Goal: Task Accomplishment & Management: Manage account settings

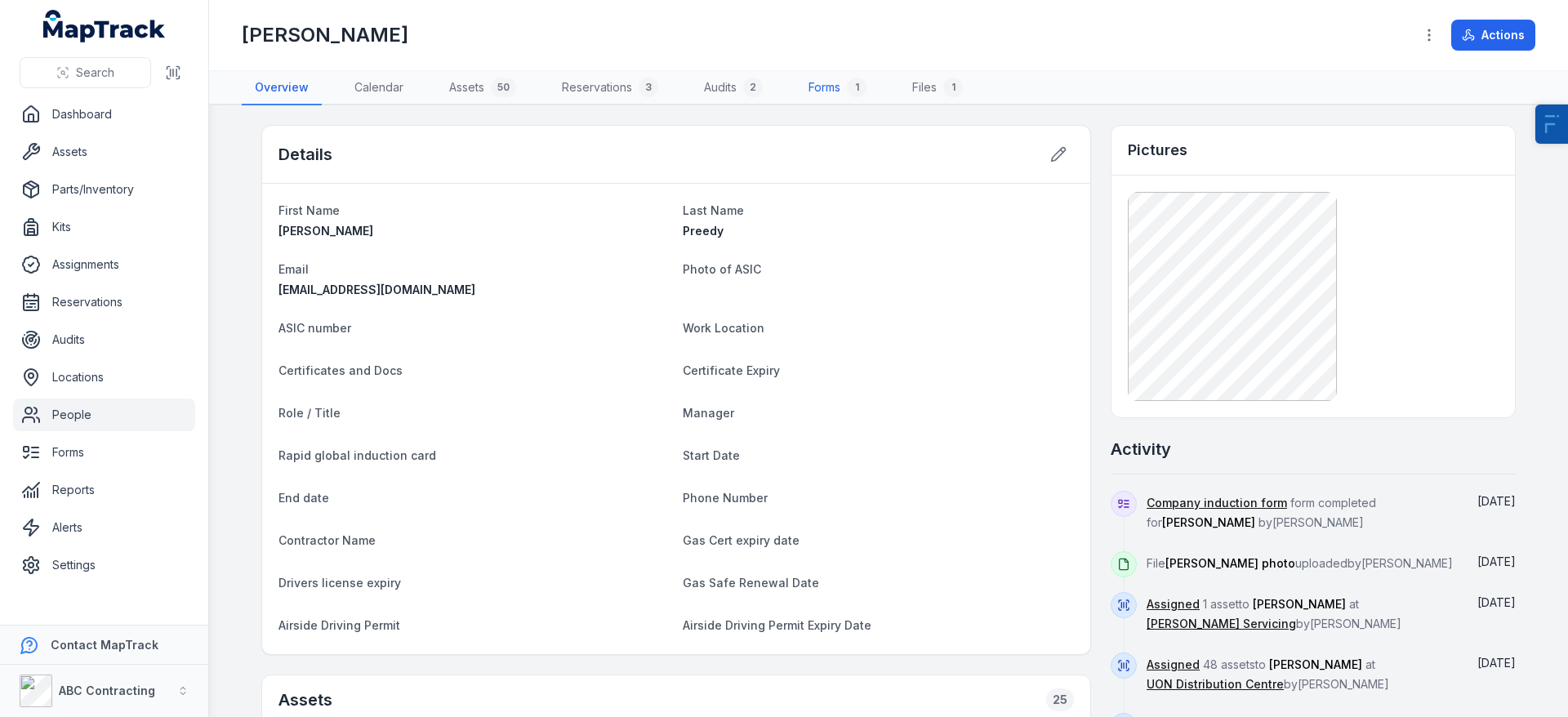
click at [828, 93] on link "Forms 1" at bounding box center [837, 88] width 84 height 35
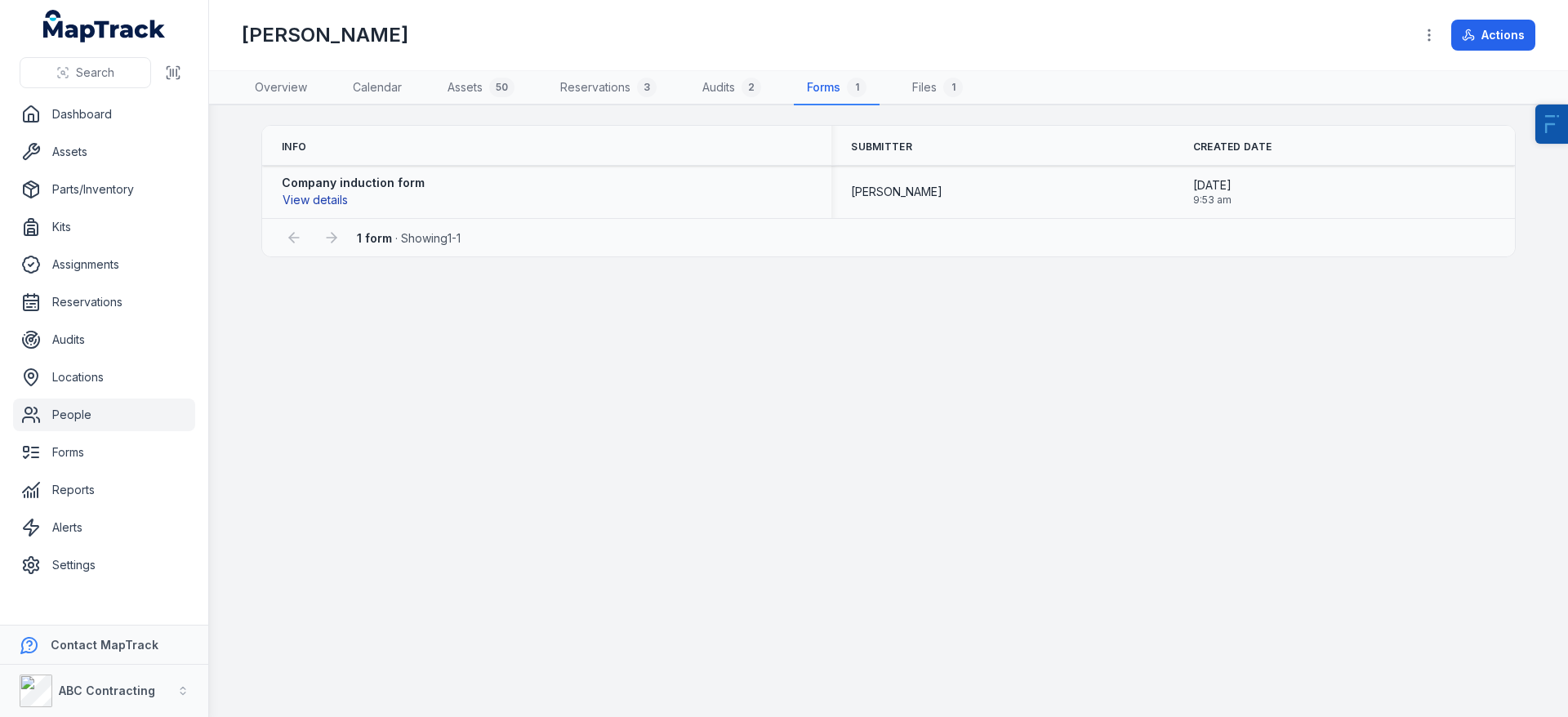
click at [325, 194] on button "View details" at bounding box center [314, 200] width 67 height 18
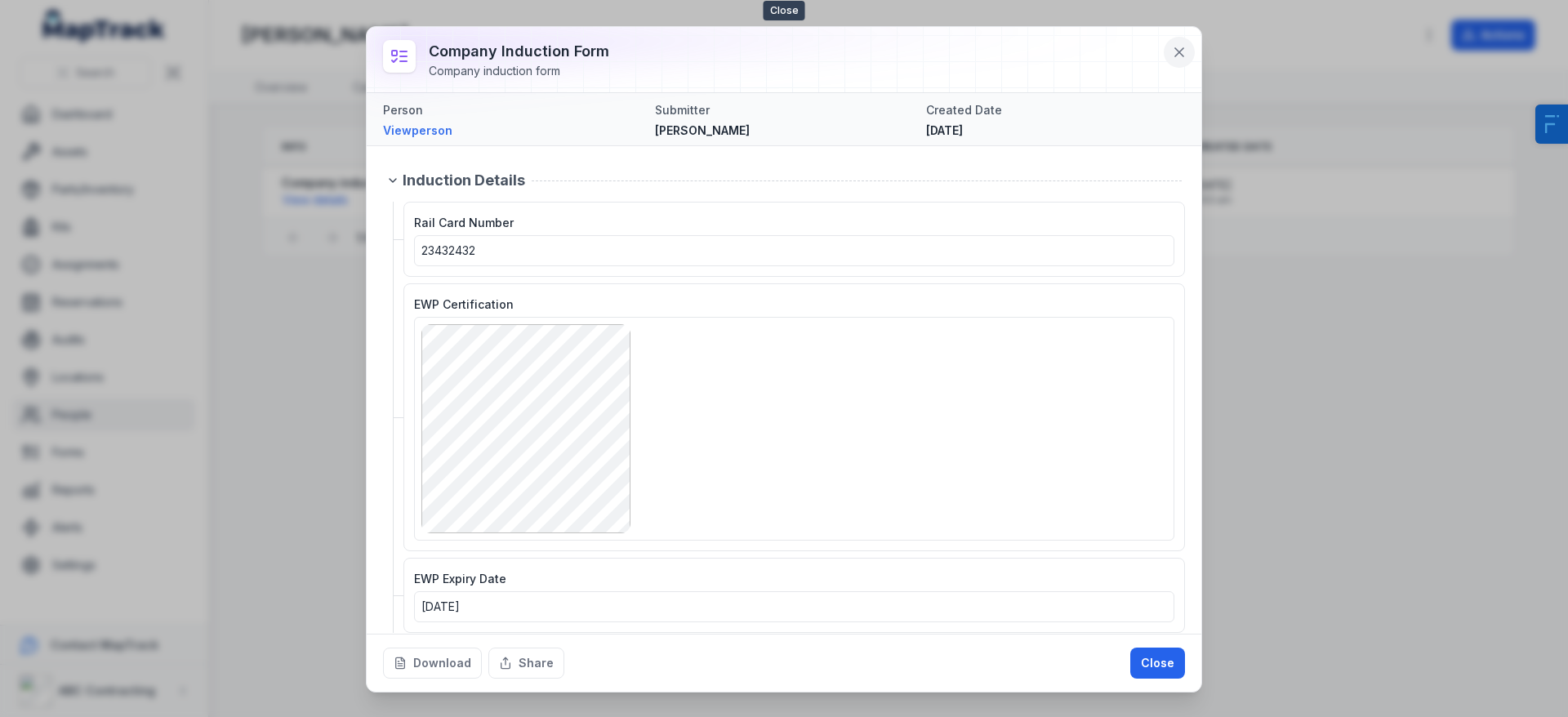
click at [1179, 63] on button at bounding box center [1179, 53] width 31 height 31
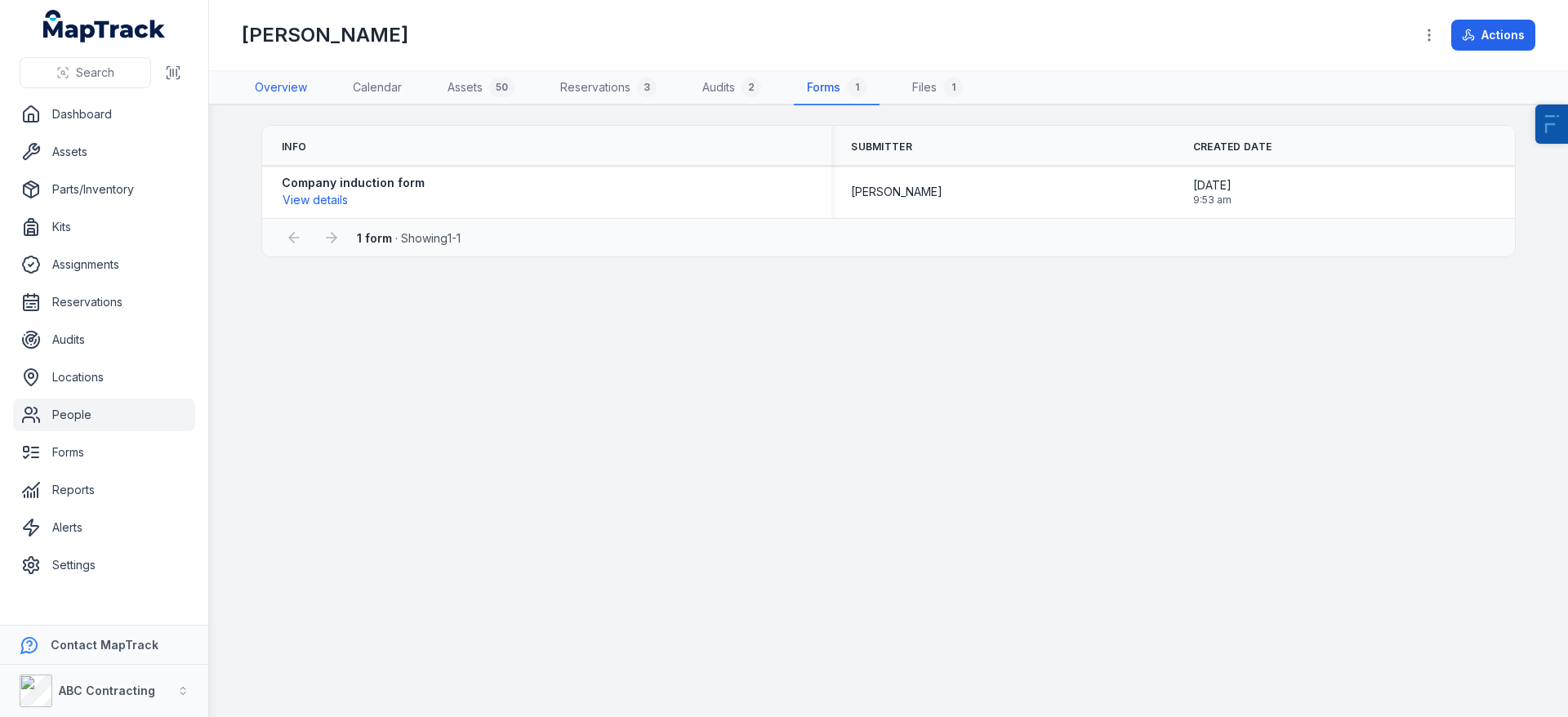
click at [290, 97] on link "Overview" at bounding box center [281, 88] width 78 height 35
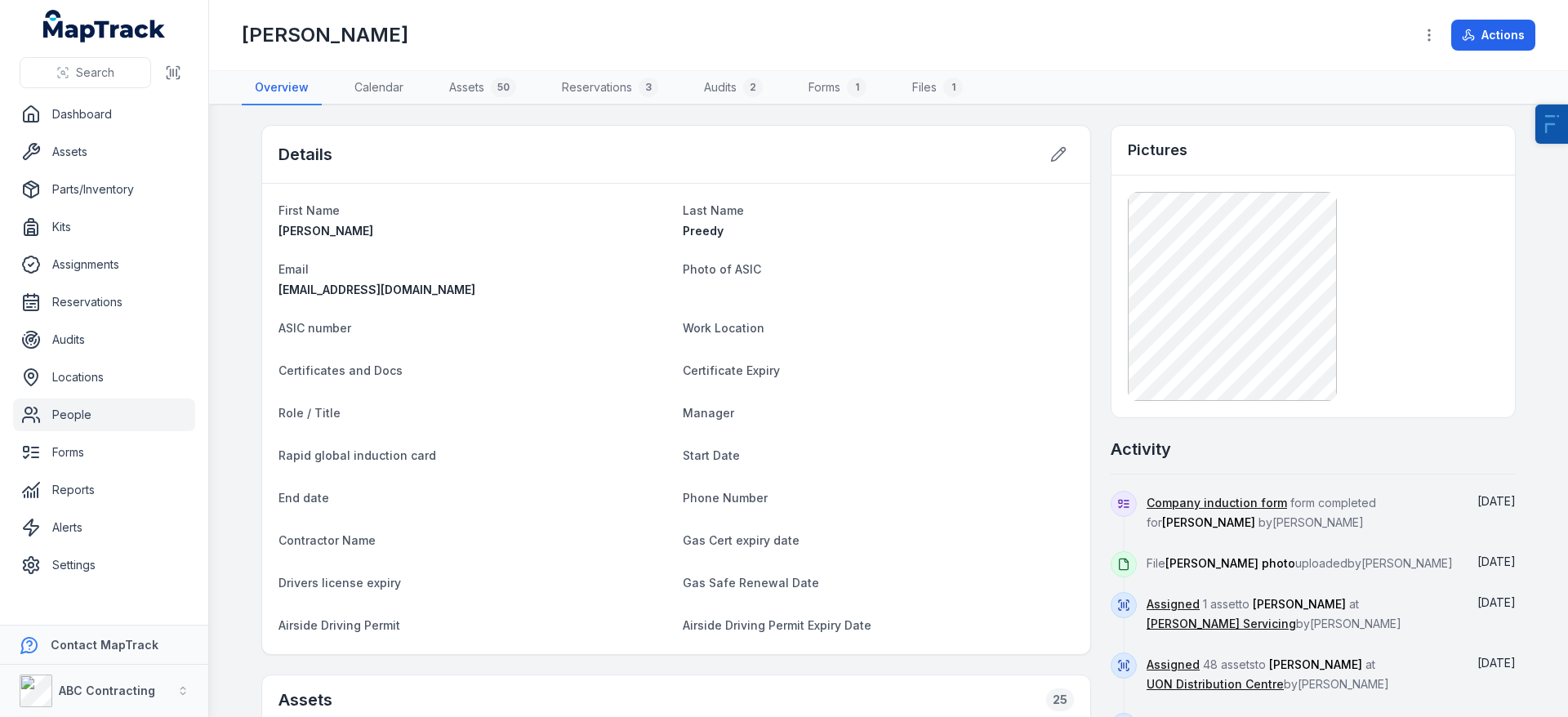
click at [95, 412] on link "People" at bounding box center [104, 415] width 182 height 33
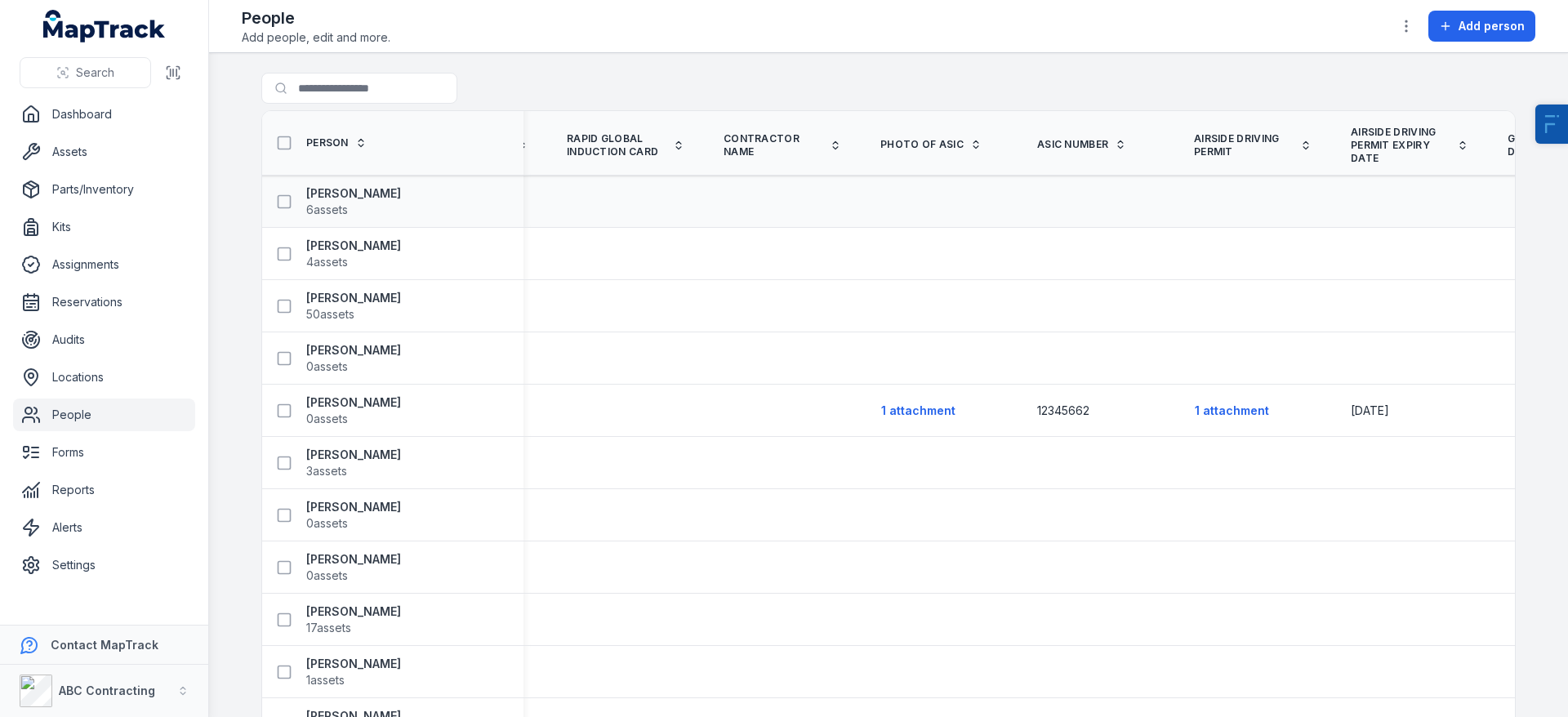
scroll to position [0, 2196]
click at [1456, 149] on icon at bounding box center [1462, 146] width 12 height 12
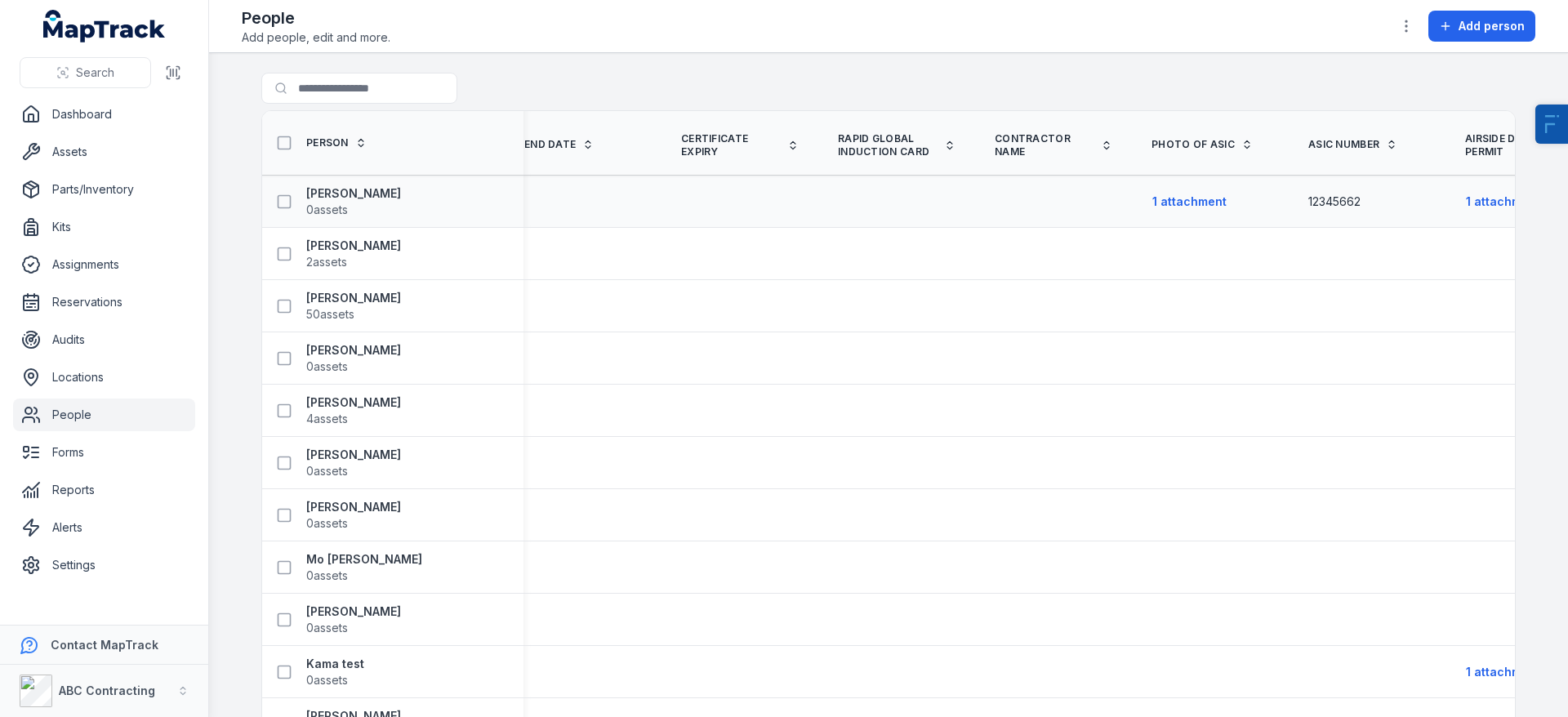
scroll to position [0, 2445]
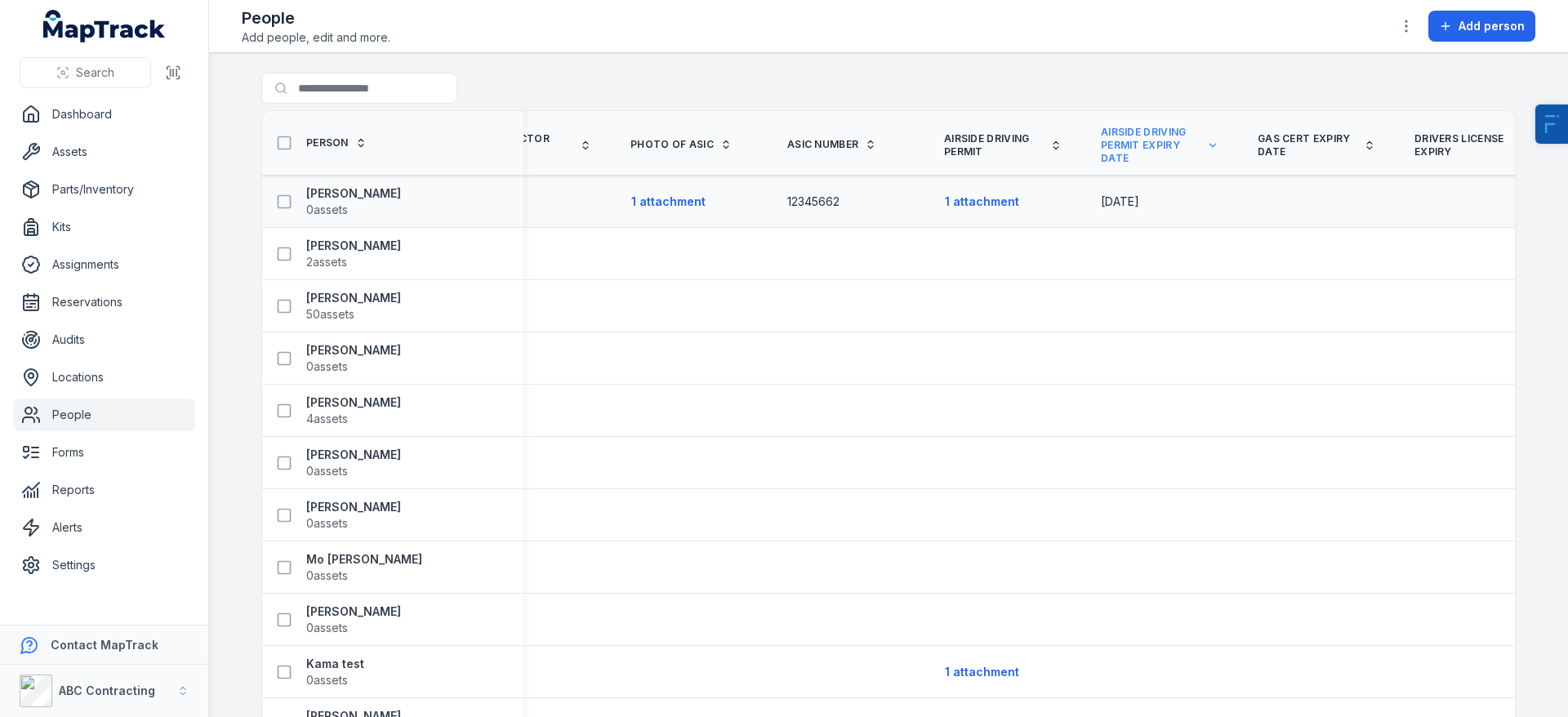
click at [1101, 207] on span "[DATE]" at bounding box center [1120, 201] width 39 height 14
click at [1402, 31] on icon "button" at bounding box center [1406, 26] width 16 height 16
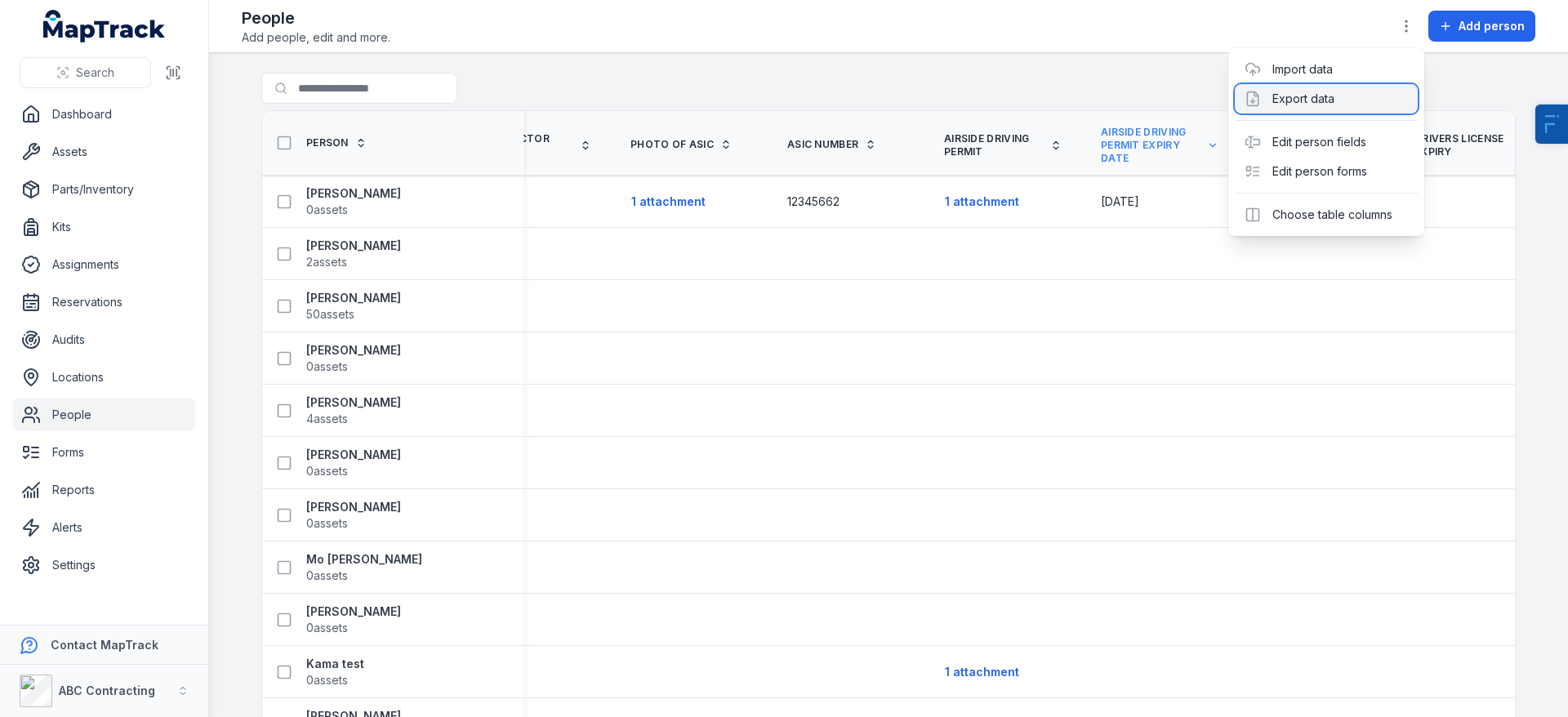
click at [1314, 90] on div "Export data" at bounding box center [1326, 99] width 183 height 30
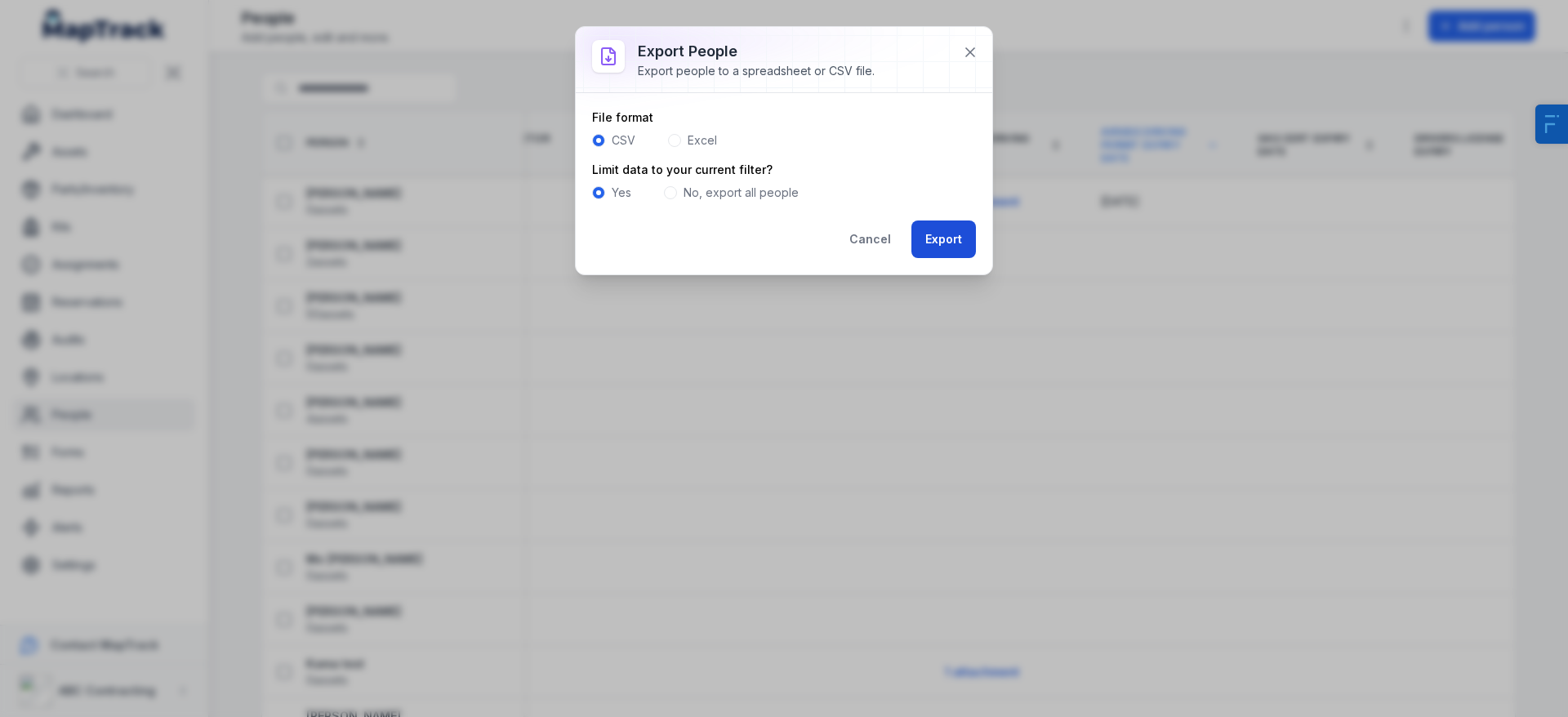
click at [958, 241] on button "Export" at bounding box center [944, 240] width 64 height 38
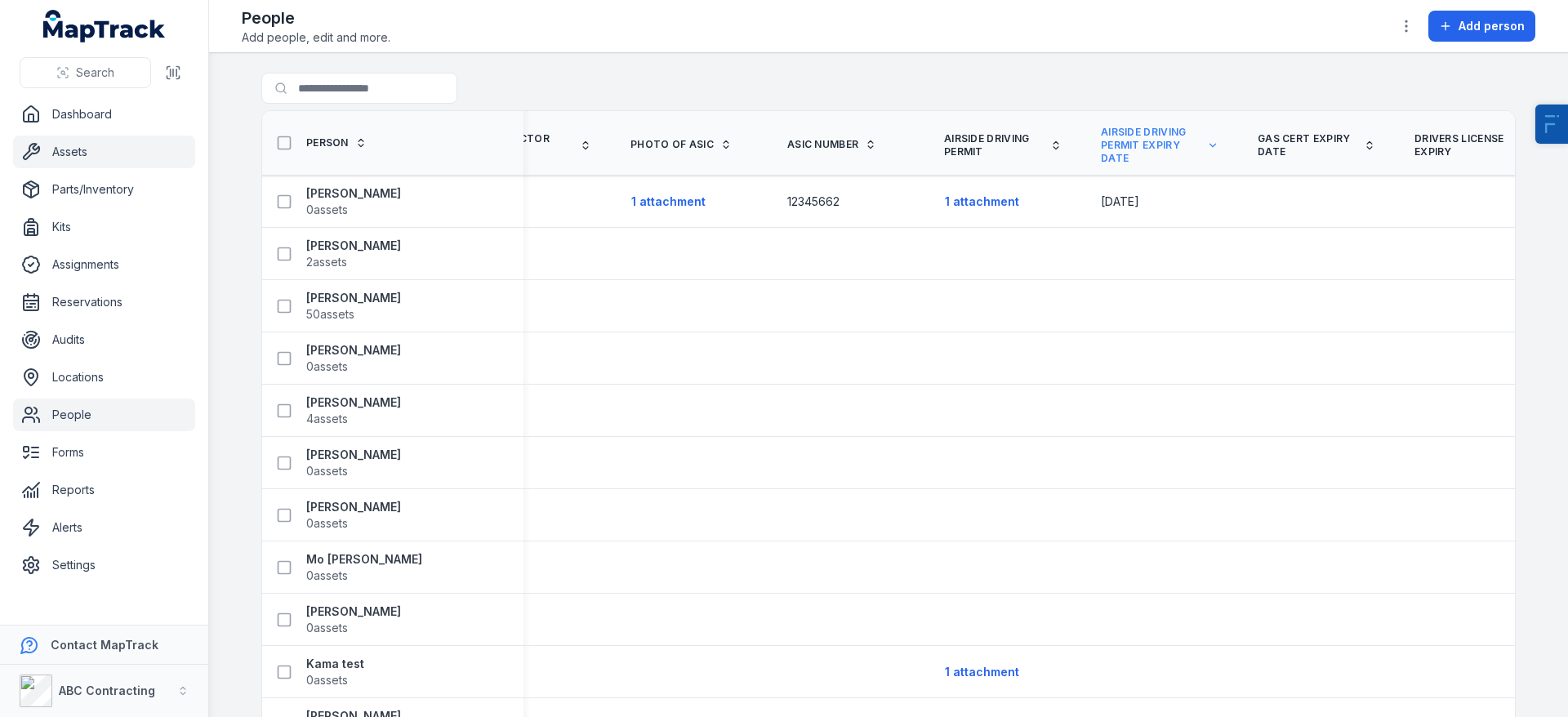
click at [97, 151] on link "Assets" at bounding box center [104, 152] width 182 height 33
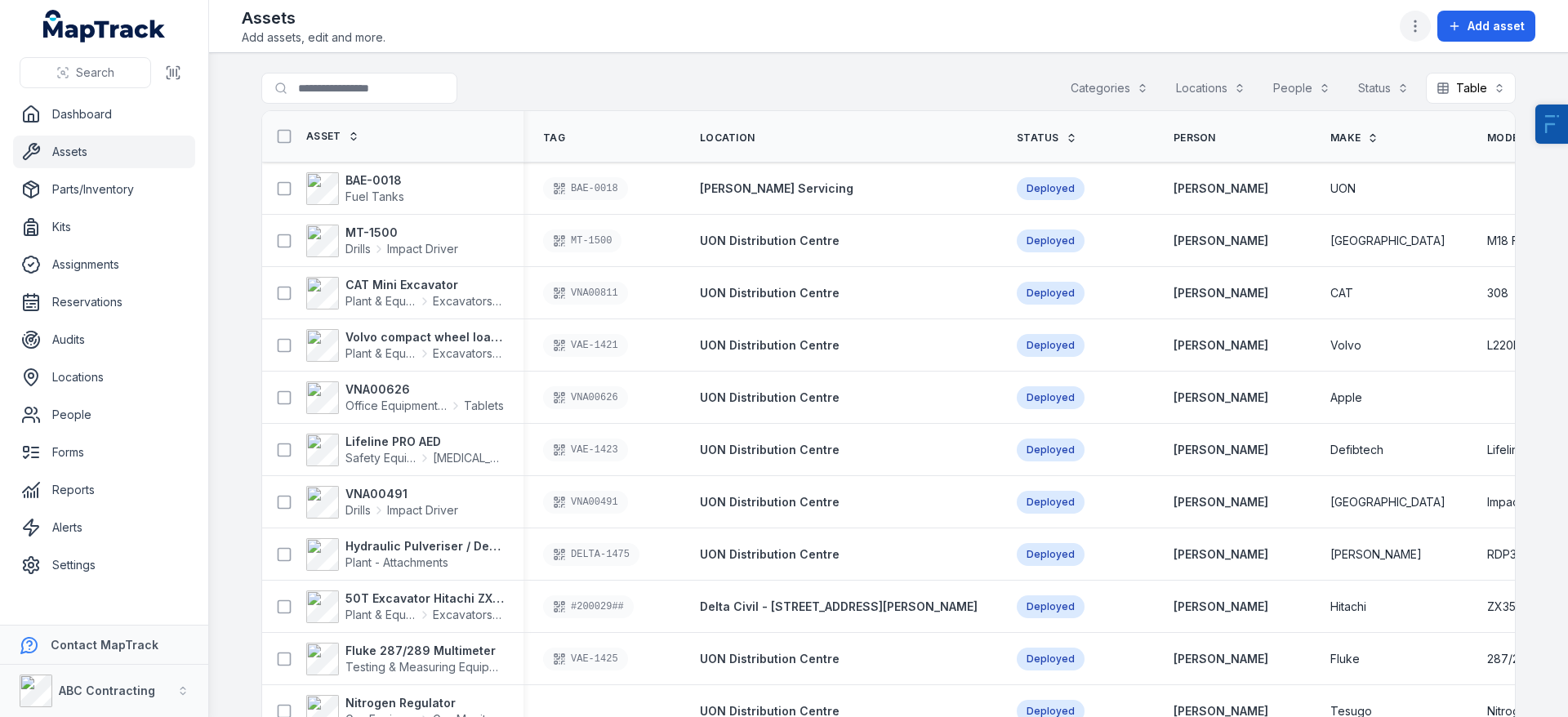
click at [1413, 18] on icon "button" at bounding box center [1415, 26] width 16 height 16
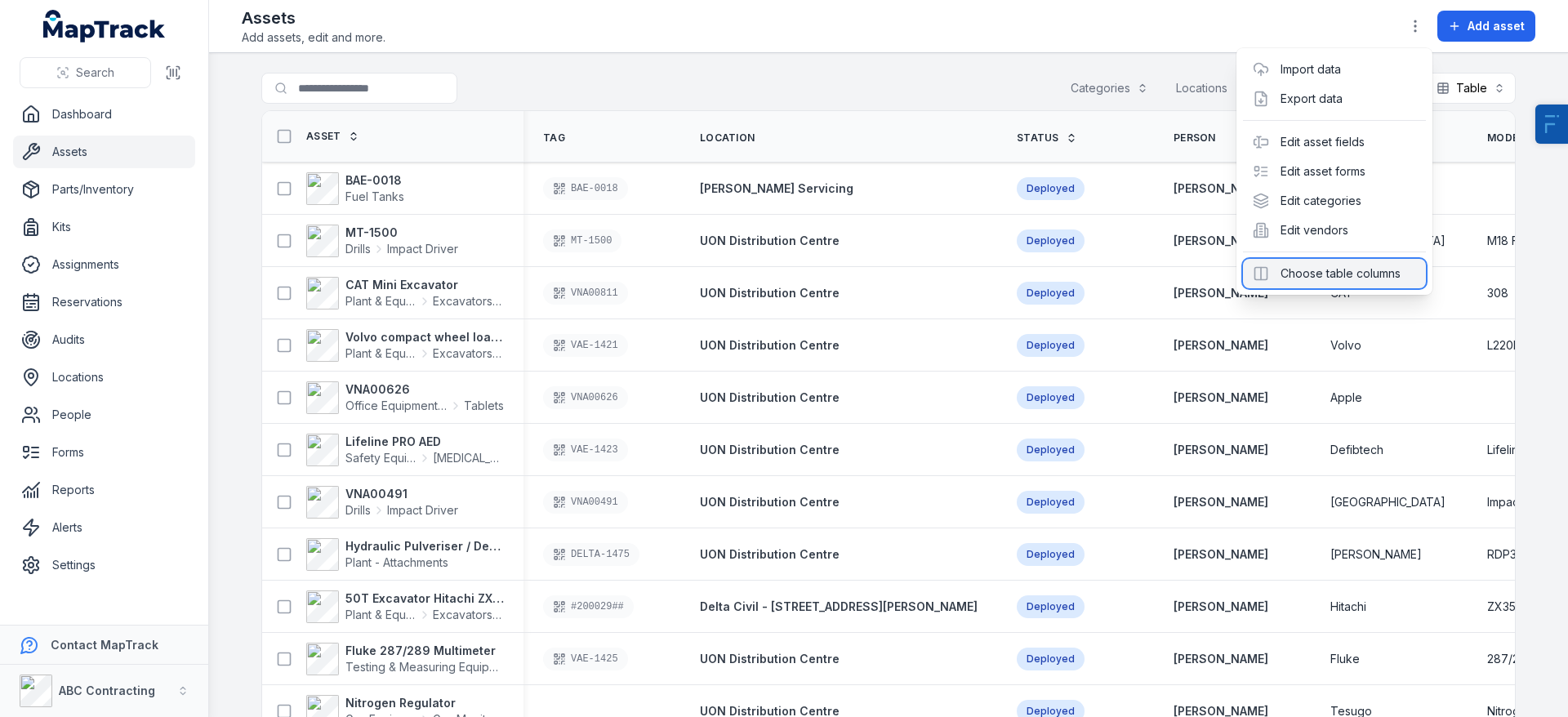
click at [1347, 273] on div "Choose table columns" at bounding box center [1334, 274] width 183 height 30
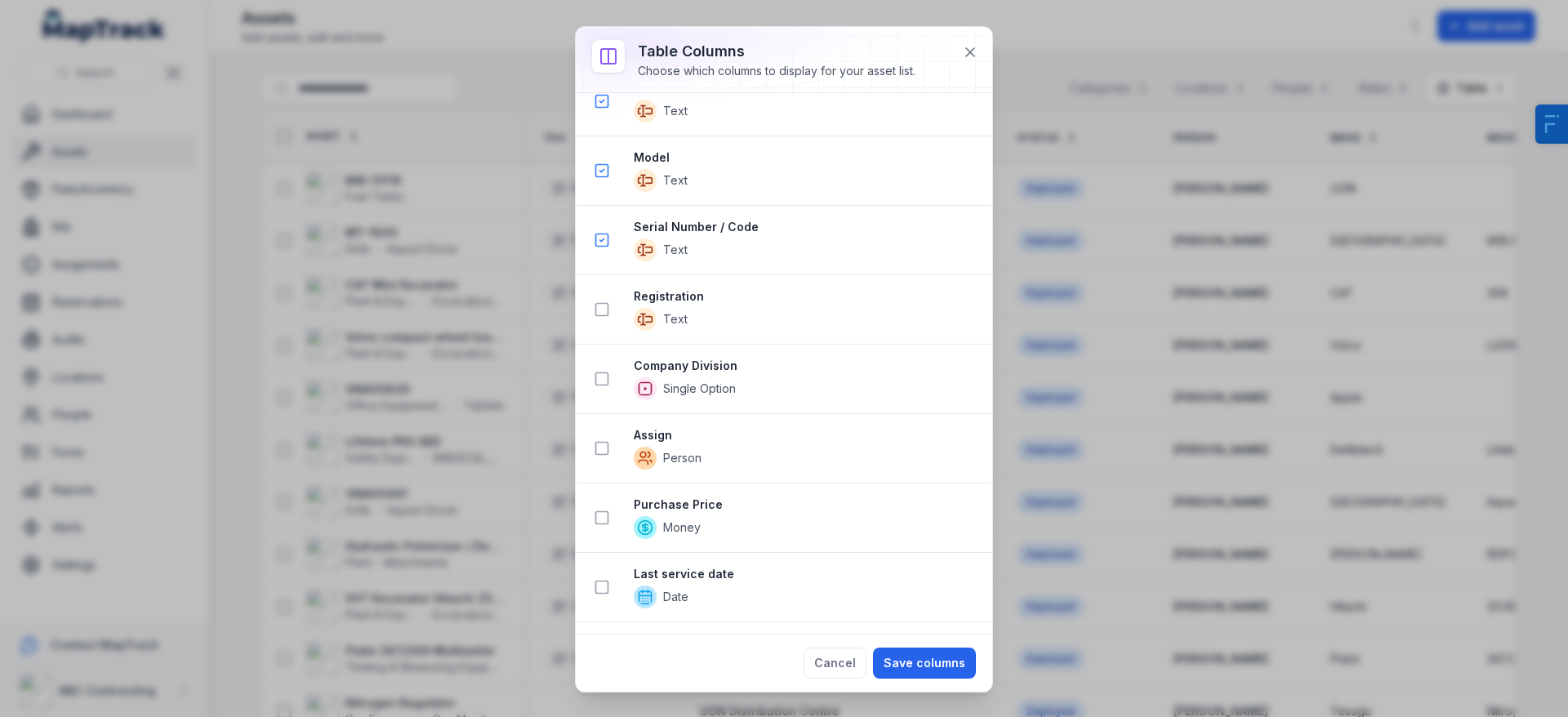
scroll to position [780, 0]
click at [602, 525] on icon at bounding box center [602, 519] width 16 height 16
click at [957, 657] on button "Save columns" at bounding box center [924, 663] width 103 height 31
